Goal: Transaction & Acquisition: Purchase product/service

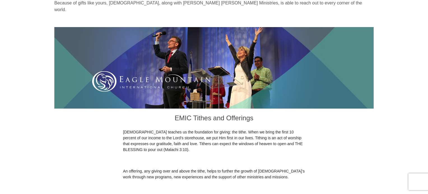
scroll to position [58, 0]
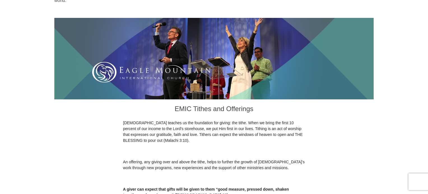
drag, startPoint x: 429, startPoint y: 34, endPoint x: 430, endPoint y: 59, distance: 24.6
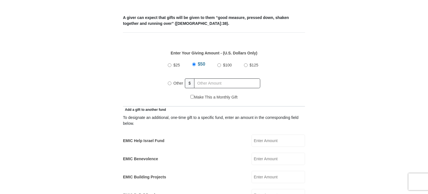
scroll to position [219, 0]
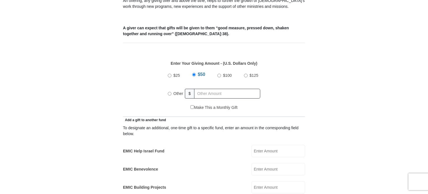
click at [169, 92] on input "Other" at bounding box center [170, 94] width 4 height 4
radio input "true"
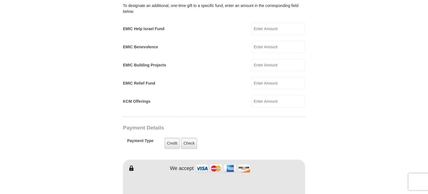
scroll to position [343, 0]
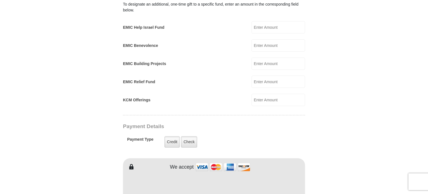
type input "180"
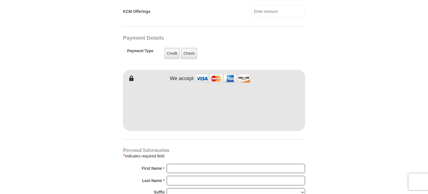
scroll to position [433, 0]
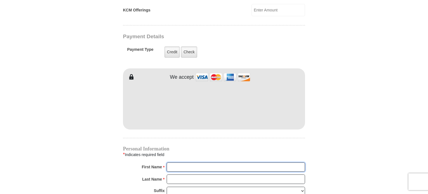
type input "[PERSON_NAME]"
type input "Pontnack"
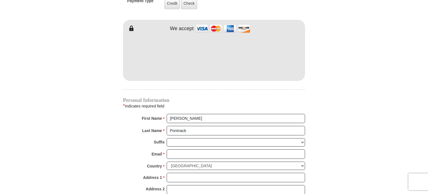
scroll to position [488, 0]
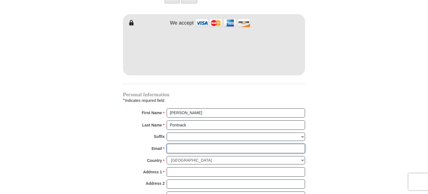
click at [185, 144] on input "Email *" at bounding box center [236, 149] width 138 height 10
type input "[EMAIL_ADDRESS][DOMAIN_NAME]"
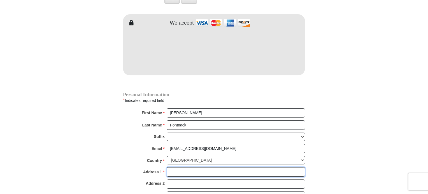
type input "[STREET_ADDRESS]"
type input "APT. 12111"
type input "ROCKFORD"
select select "IL"
type input "61109"
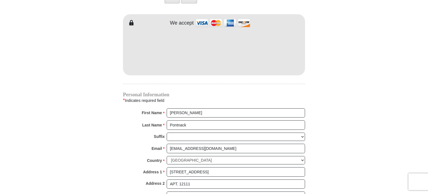
type input "8155660451"
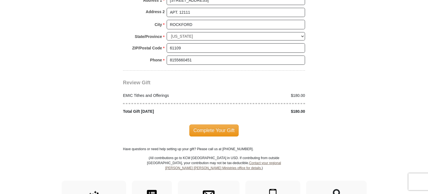
scroll to position [653, 0]
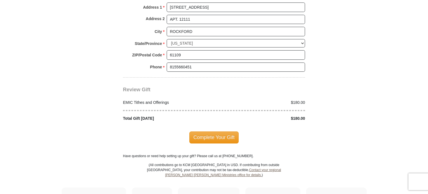
click at [238, 137] on div "Complete Your Gift" at bounding box center [214, 138] width 182 height 32
click at [216, 132] on span "Complete Your Gift" at bounding box center [214, 138] width 50 height 12
